Goal: Understand process/instructions: Learn about a topic

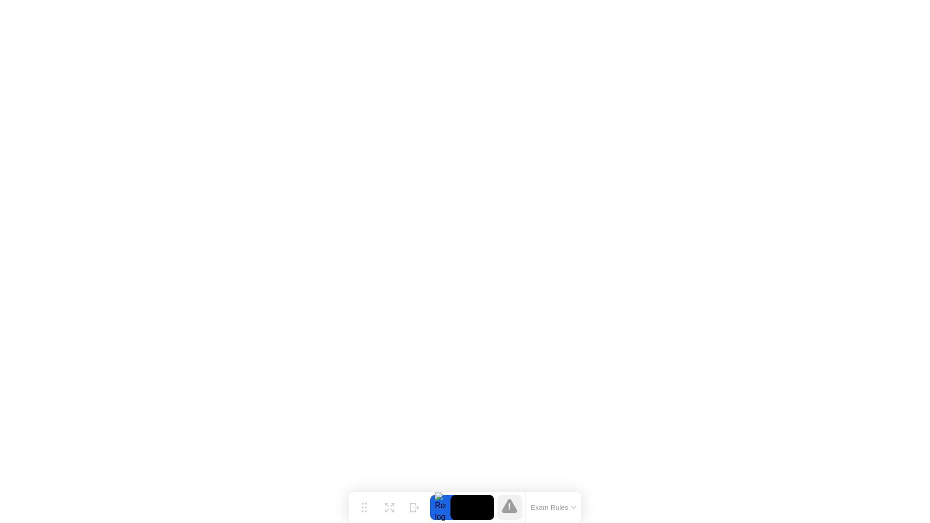
click at [572, 505] on button "Exam Rules" at bounding box center [553, 507] width 51 height 9
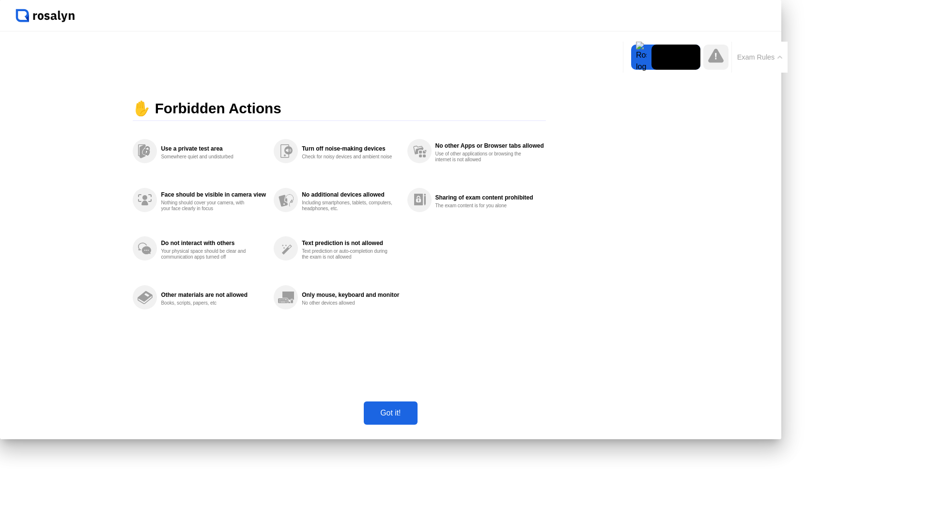
click at [414, 417] on div "Got it!" at bounding box center [390, 413] width 47 height 9
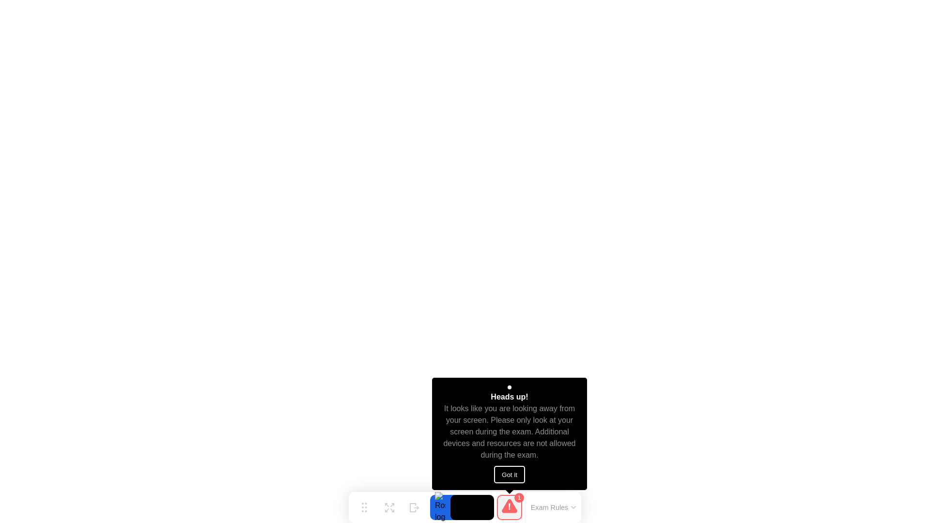
click at [498, 468] on button "Got it" at bounding box center [509, 474] width 31 height 17
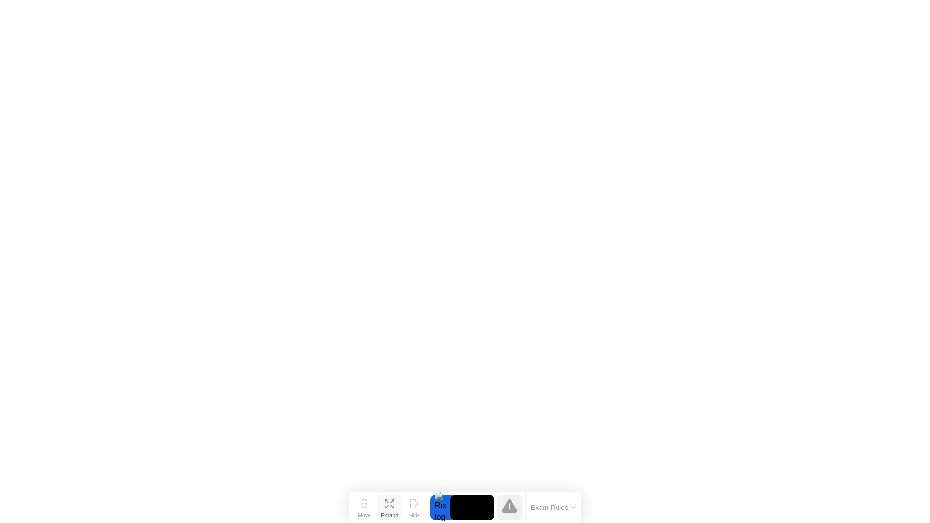
click at [391, 502] on icon at bounding box center [392, 501] width 4 height 4
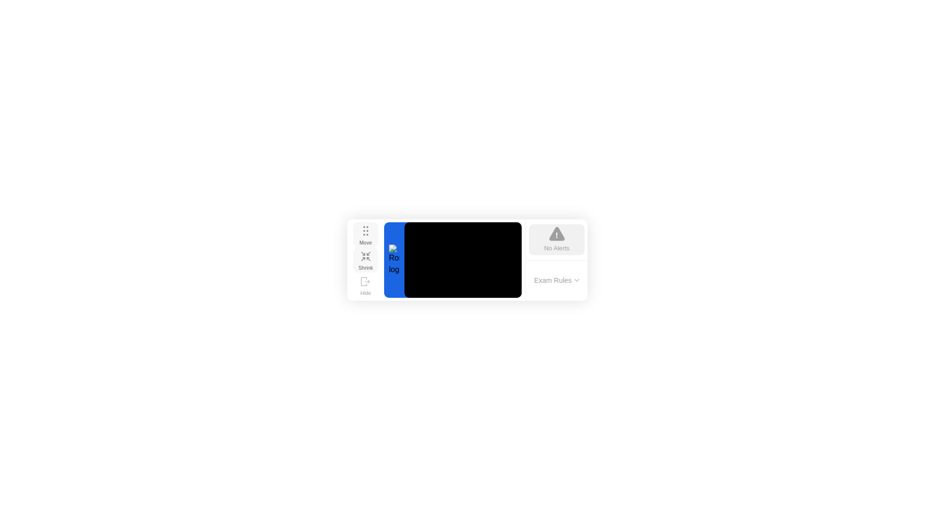
drag, startPoint x: 364, startPoint y: 459, endPoint x: 362, endPoint y: 237, distance: 221.3
click at [362, 240] on div "Move" at bounding box center [365, 243] width 13 height 6
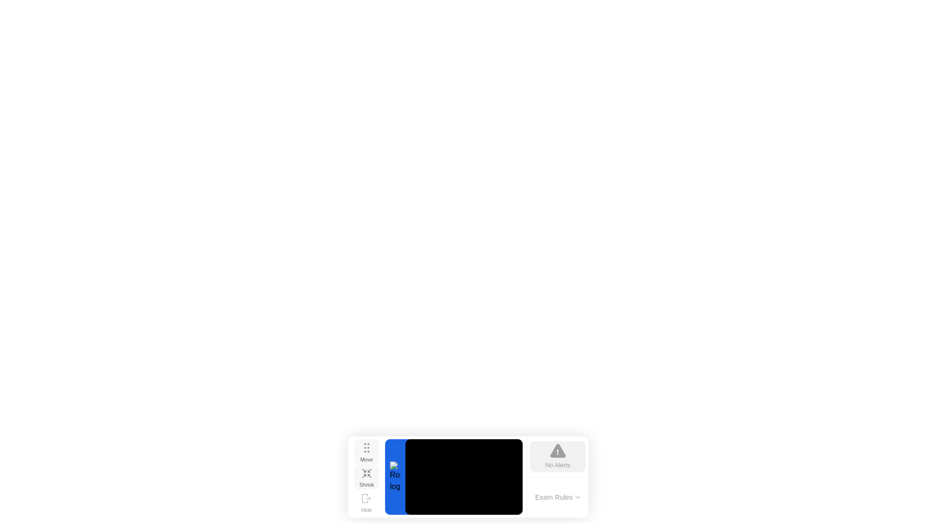
drag, startPoint x: 358, startPoint y: 235, endPoint x: 359, endPoint y: 453, distance: 217.9
click at [359, 453] on button "Move" at bounding box center [366, 451] width 25 height 25
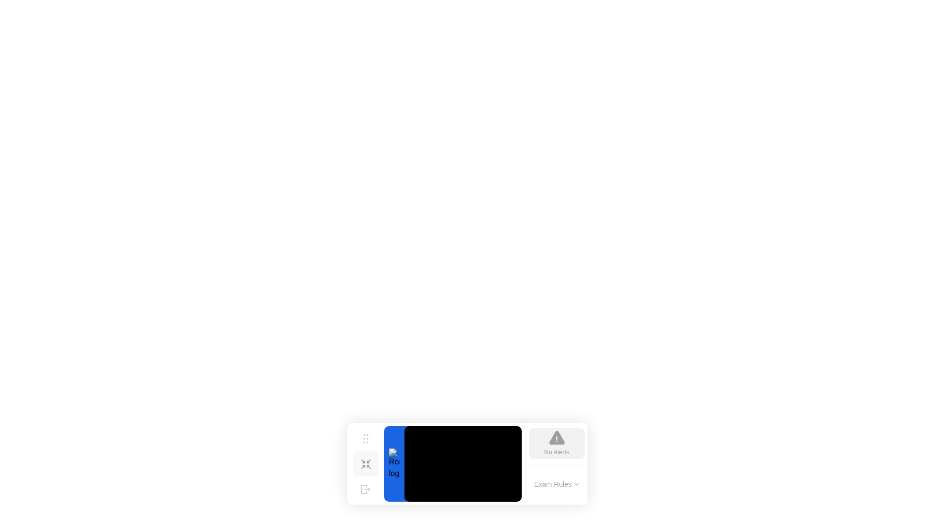
drag, startPoint x: 368, startPoint y: 451, endPoint x: 403, endPoint y: 432, distance: 39.7
click at [369, 434] on icon at bounding box center [365, 439] width 5 height 10
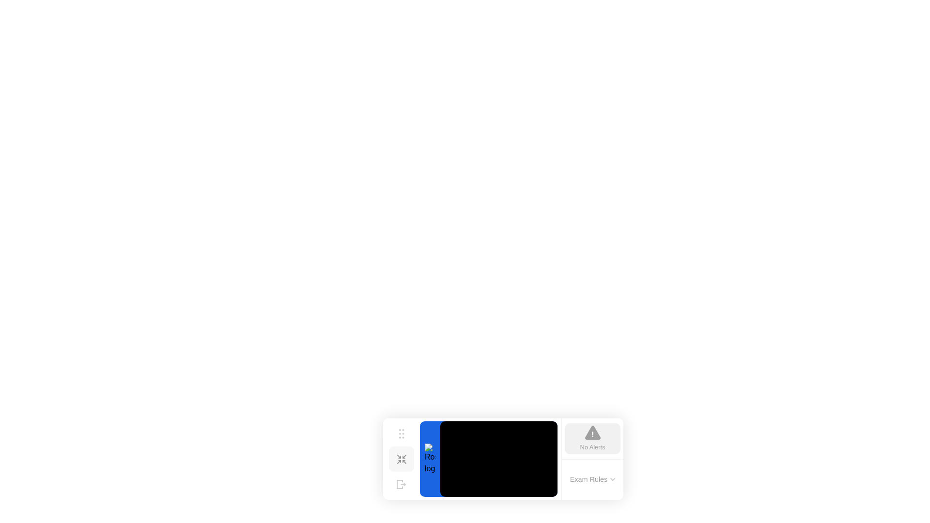
click at [426, 456] on div at bounding box center [430, 459] width 20 height 76
click at [533, 446] on video at bounding box center [498, 459] width 117 height 76
drag, startPoint x: 512, startPoint y: 450, endPoint x: 454, endPoint y: 462, distance: 59.9
click at [453, 462] on video at bounding box center [498, 459] width 117 height 76
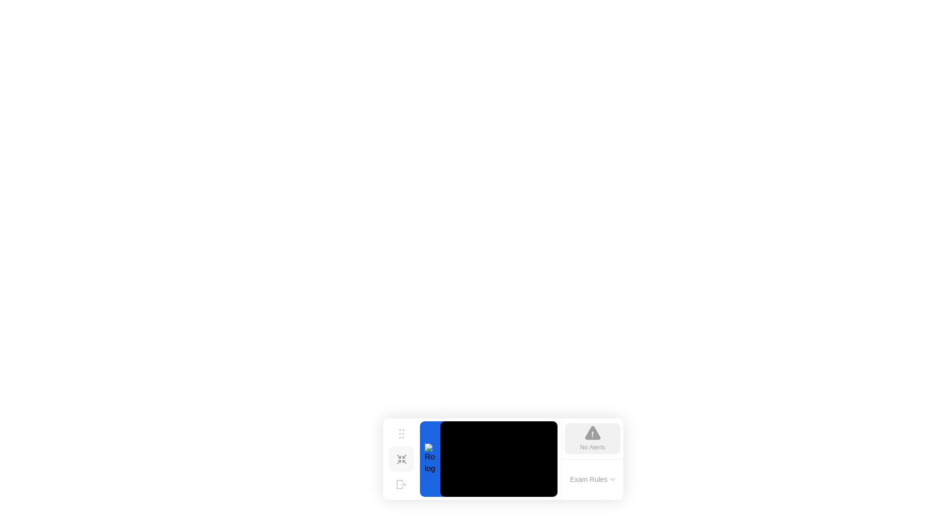
click at [453, 462] on video at bounding box center [498, 459] width 117 height 76
click at [596, 484] on button "Exam Rules" at bounding box center [592, 479] width 51 height 9
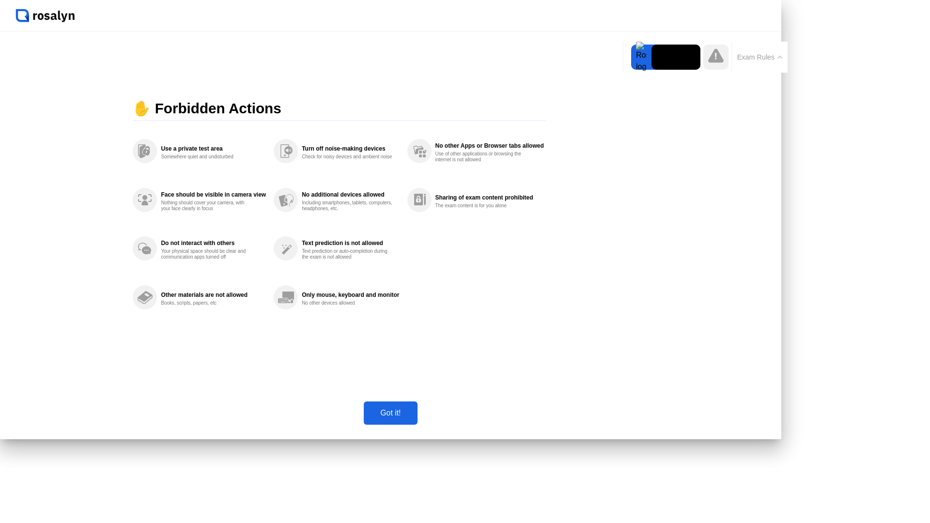
drag, startPoint x: 469, startPoint y: 453, endPoint x: 475, endPoint y: 447, distance: 8.6
click at [417, 425] on button "Got it!" at bounding box center [390, 412] width 53 height 23
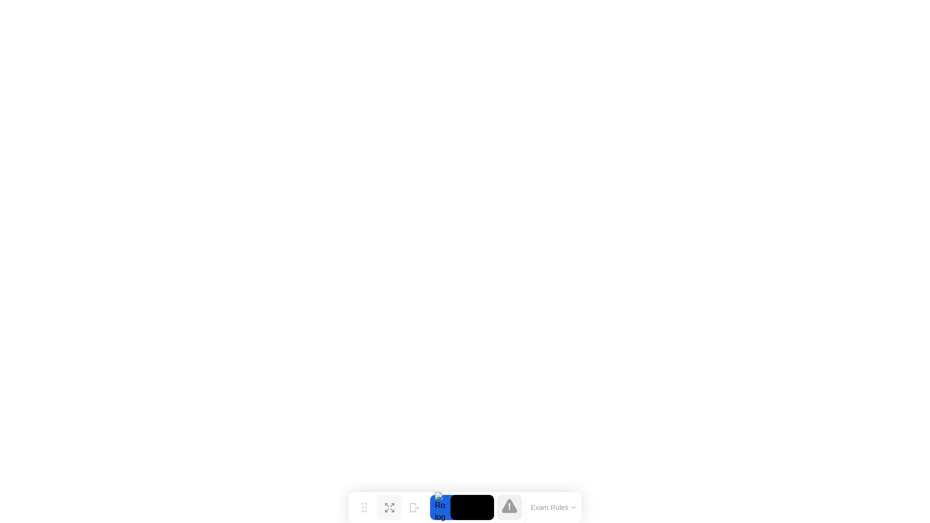
click at [511, 508] on icon at bounding box center [509, 506] width 15 height 14
click at [436, 507] on div at bounding box center [440, 507] width 20 height 25
click at [919, 13] on img at bounding box center [910, 11] width 24 height 8
click at [562, 509] on button "Exam Rules" at bounding box center [553, 507] width 51 height 9
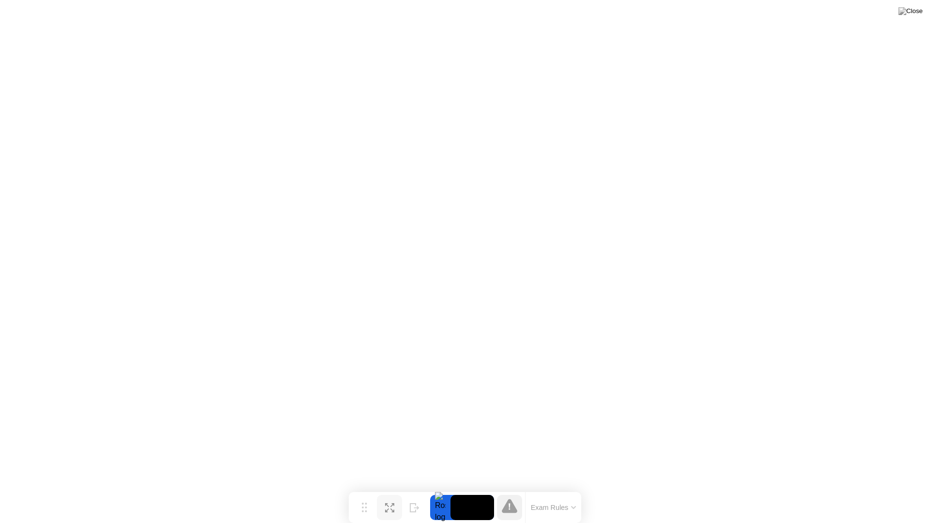
click at [390, 506] on icon at bounding box center [389, 507] width 9 height 9
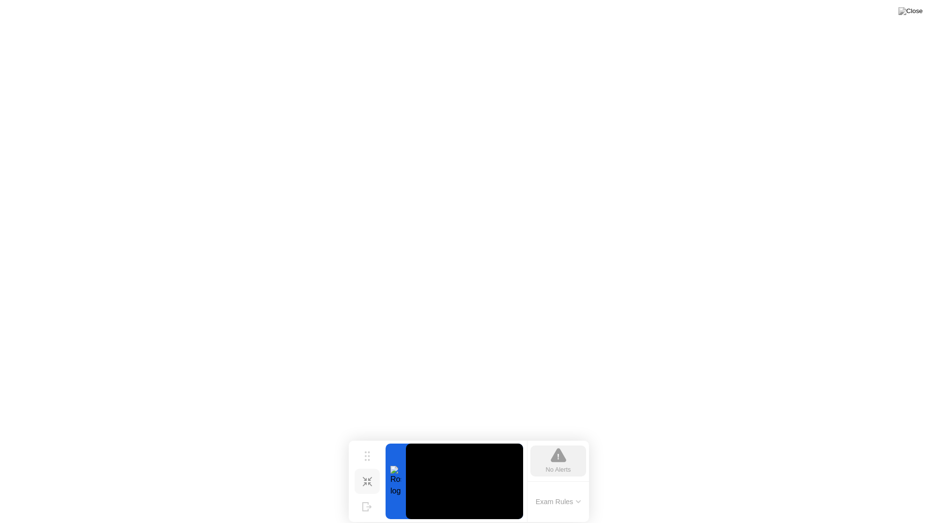
click at [371, 480] on icon at bounding box center [367, 481] width 9 height 9
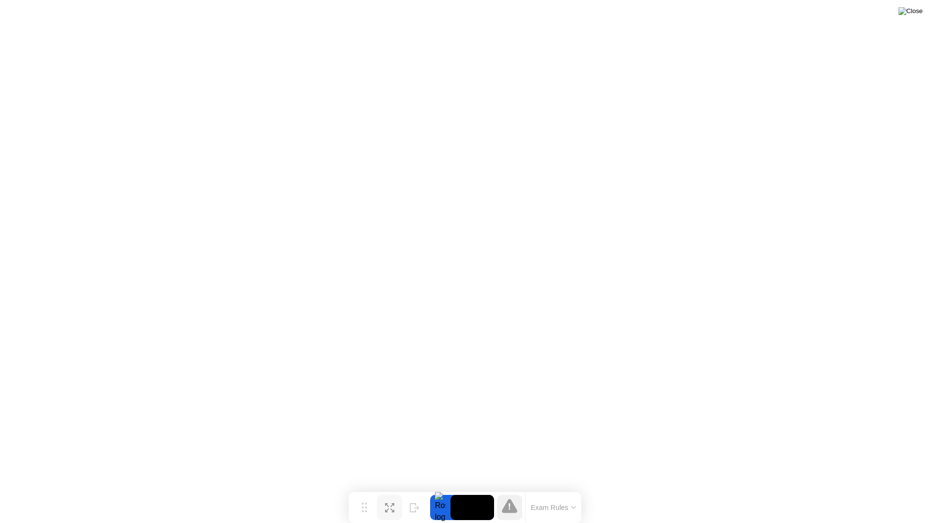
click at [914, 15] on img at bounding box center [910, 11] width 24 height 8
